Goal: Task Accomplishment & Management: Manage account settings

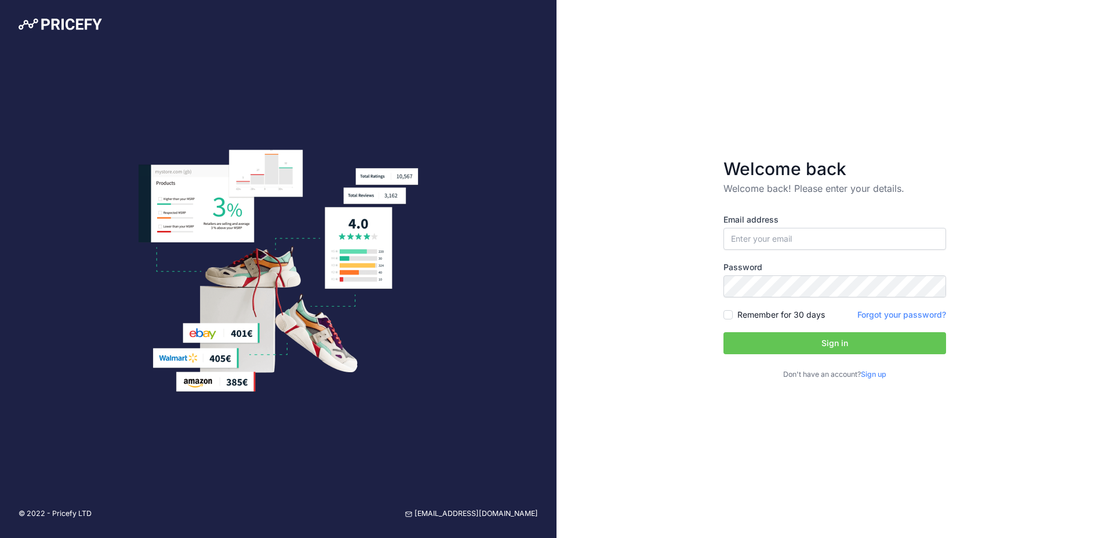
type input "[EMAIL_ADDRESS][DOMAIN_NAME]"
click at [742, 316] on label "Remember for 30 days" at bounding box center [782, 315] width 88 height 12
click at [733, 316] on input "Remember for 30 days" at bounding box center [728, 314] width 9 height 9
checkbox input "true"
click at [758, 350] on button "Sign in" at bounding box center [835, 343] width 223 height 22
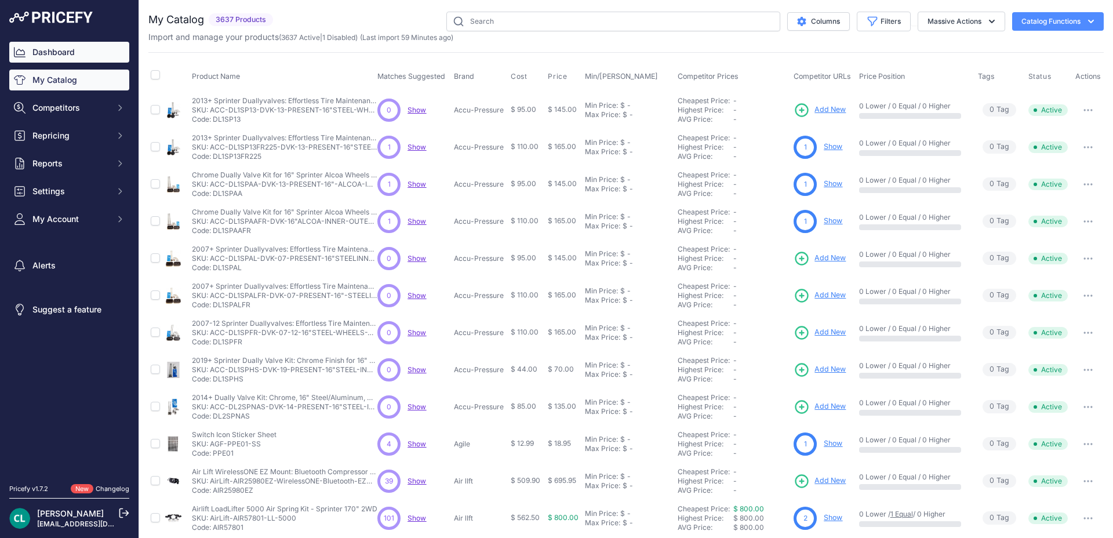
click at [72, 54] on link "Dashboard" at bounding box center [69, 52] width 120 height 21
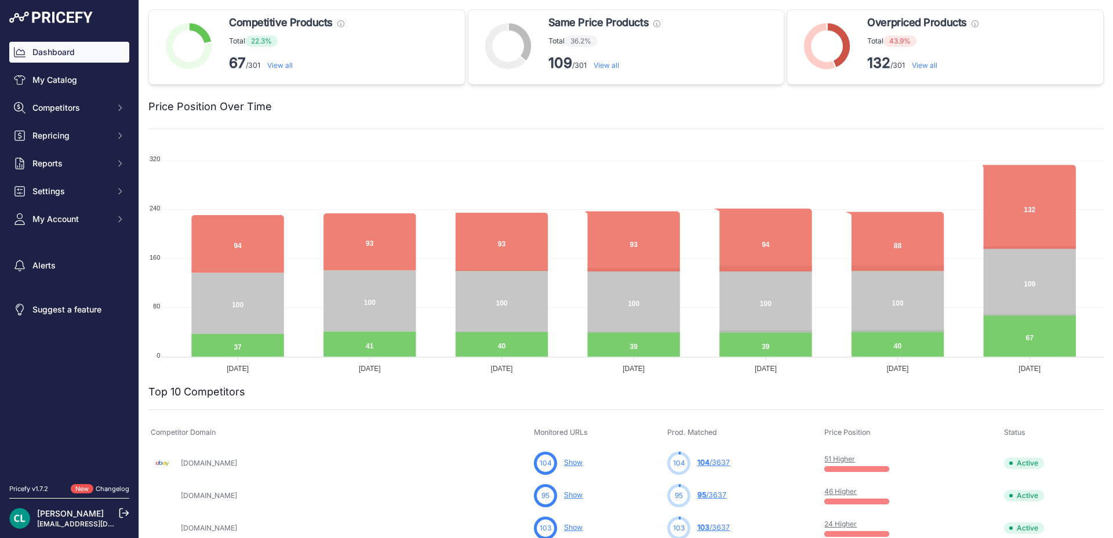
click at [330, 110] on div at bounding box center [688, 107] width 832 height 16
click at [380, 110] on div at bounding box center [688, 107] width 832 height 16
click at [429, 106] on div at bounding box center [688, 107] width 832 height 16
click at [459, 106] on div at bounding box center [688, 107] width 832 height 16
click at [411, 109] on div at bounding box center [688, 107] width 832 height 16
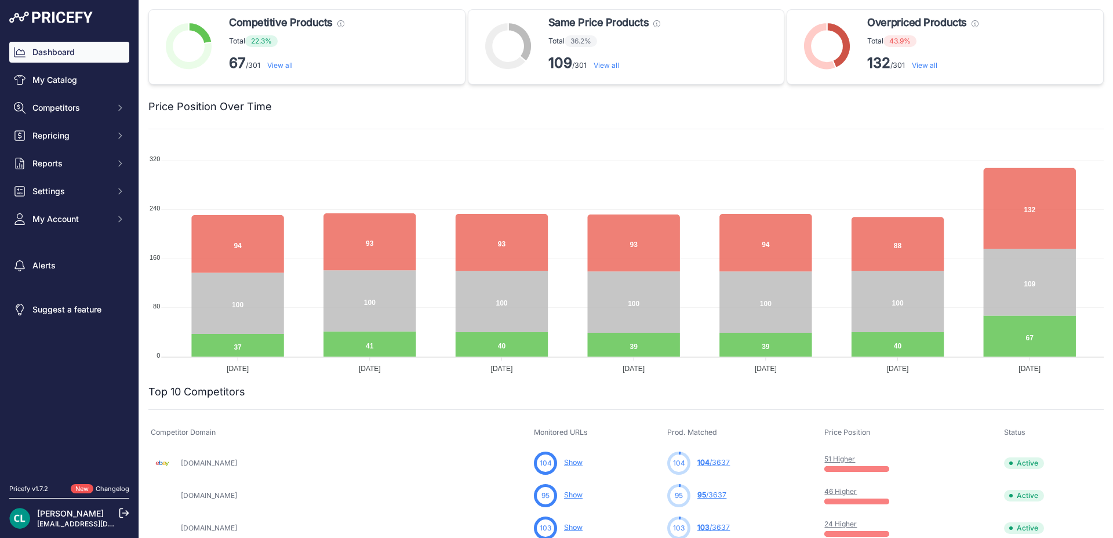
click at [396, 109] on div at bounding box center [688, 107] width 832 height 16
click at [375, 106] on div at bounding box center [688, 107] width 832 height 16
click at [351, 105] on div at bounding box center [688, 107] width 832 height 16
click at [321, 104] on div at bounding box center [688, 107] width 832 height 16
